Goal: Find specific page/section: Find specific page/section

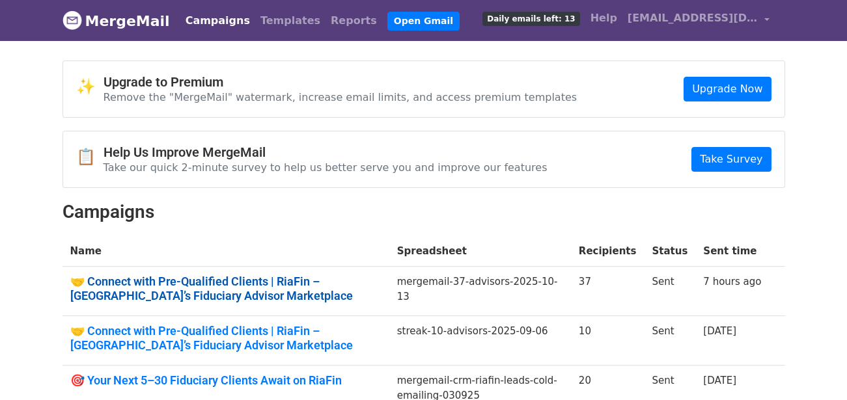
click at [247, 287] on link "🤝 Connect with Pre-Qualified Clients | RiaFin – India’s Fiduciary Advisor Marke…" at bounding box center [225, 289] width 311 height 28
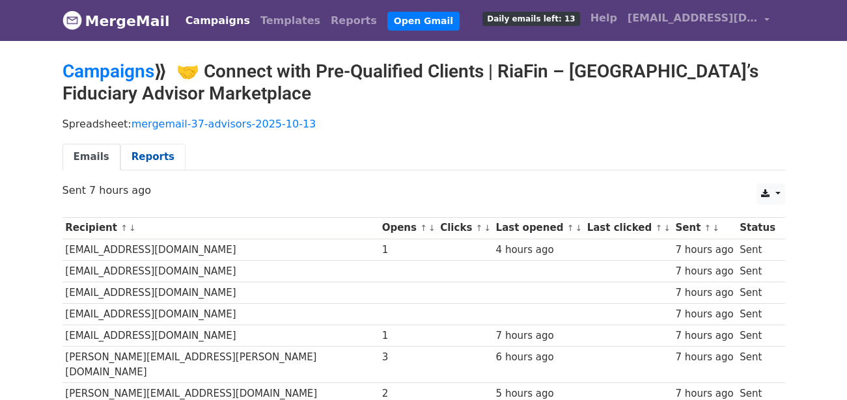
click at [151, 156] on link "Reports" at bounding box center [152, 157] width 65 height 27
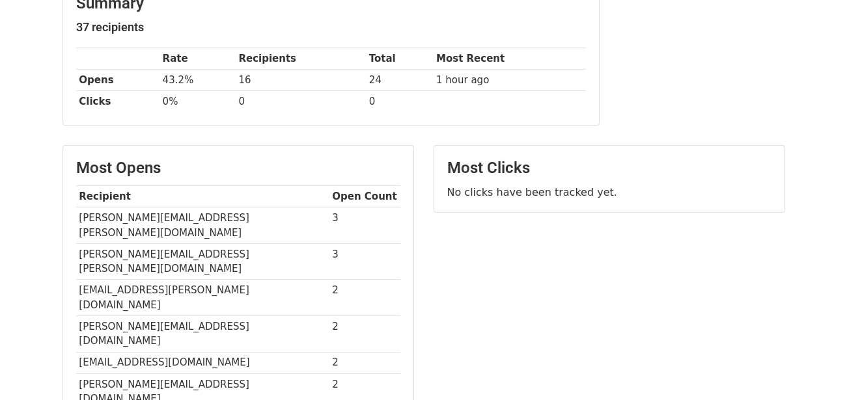
scroll to position [312, 0]
